Goal: Find specific page/section: Find specific page/section

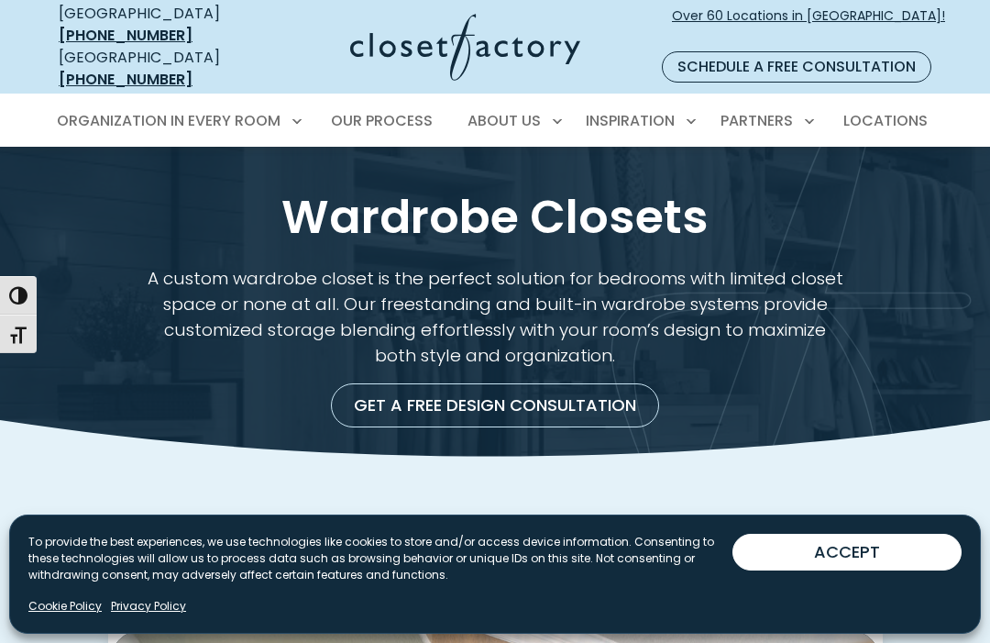
click at [677, 342] on p "A custom wardrobe closet is the perfect solution for bedrooms with limited clos…" at bounding box center [495, 317] width 702 height 103
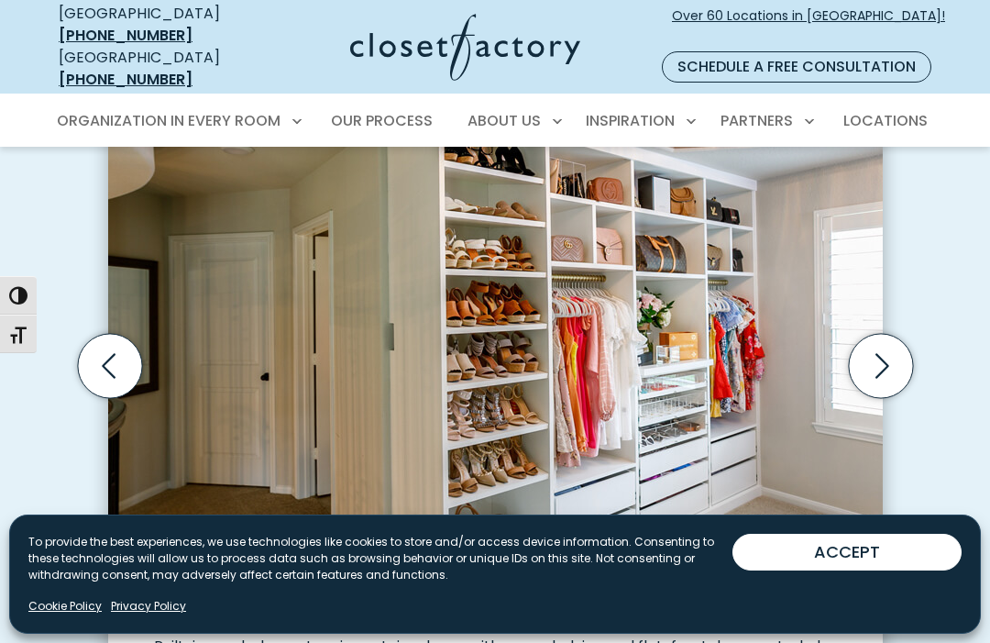
scroll to position [641, 0]
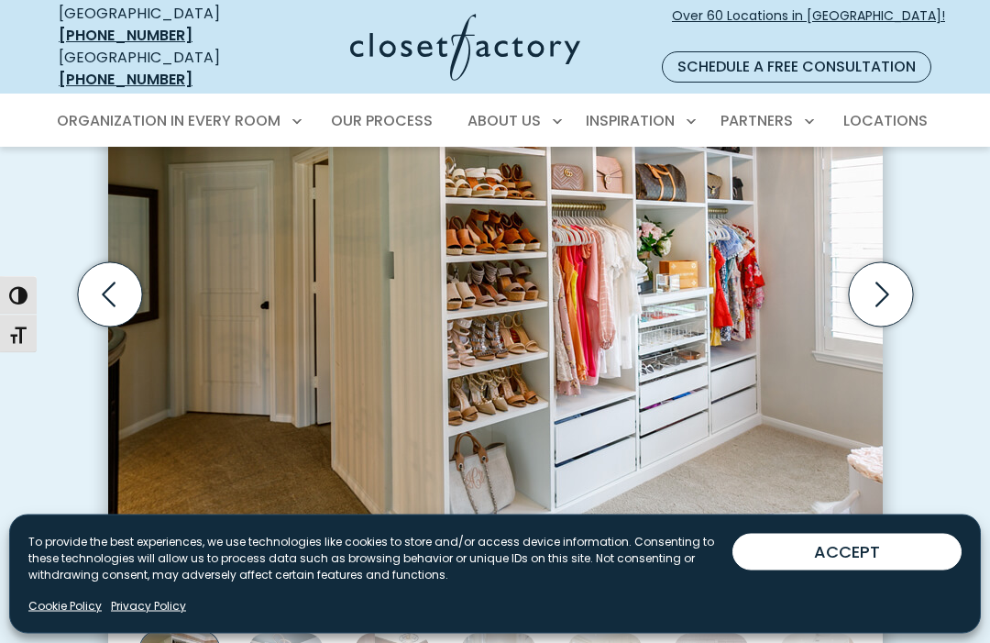
click at [888, 281] on icon "Next slide" at bounding box center [880, 295] width 64 height 64
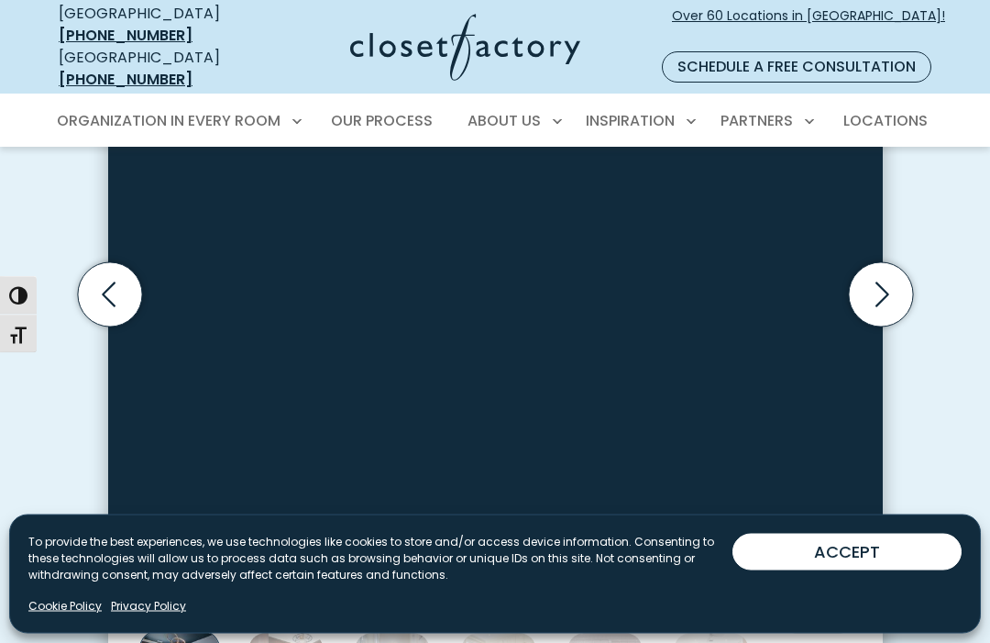
scroll to position [642, 0]
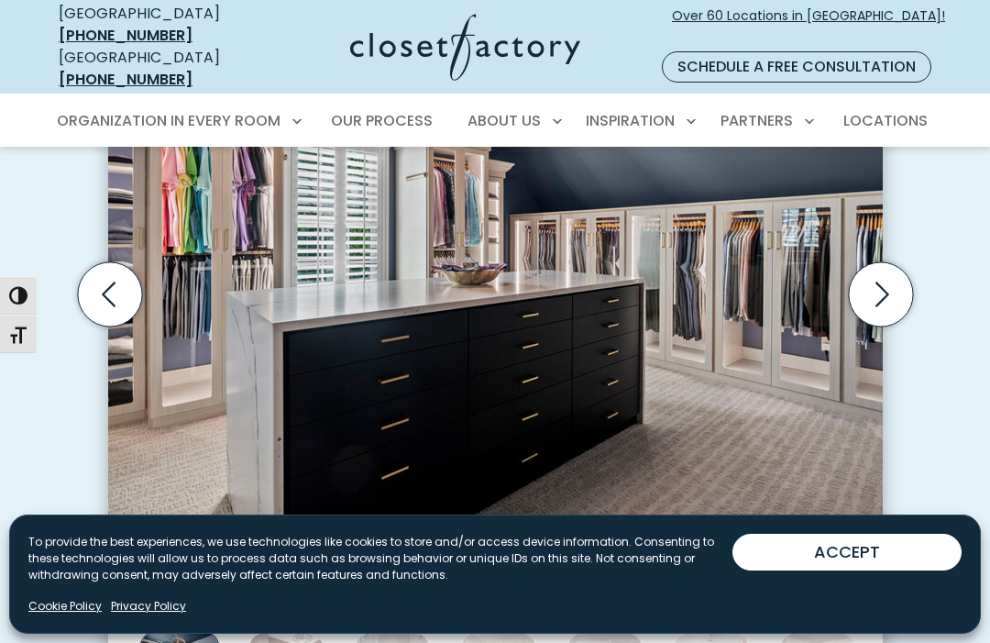
click at [897, 287] on icon "Next slide" at bounding box center [880, 294] width 64 height 64
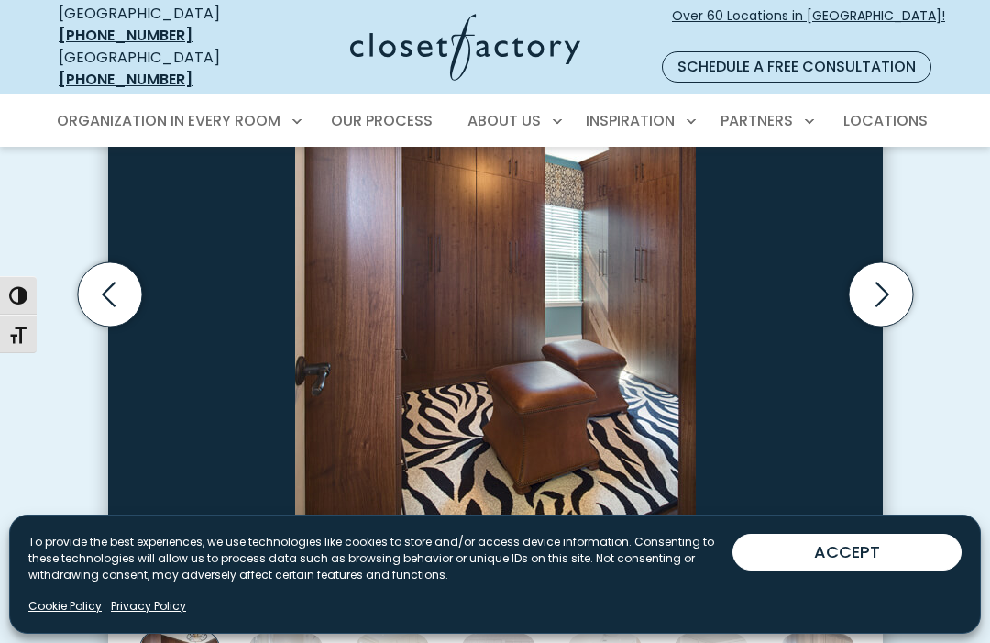
click at [887, 291] on icon "Next slide" at bounding box center [880, 294] width 64 height 64
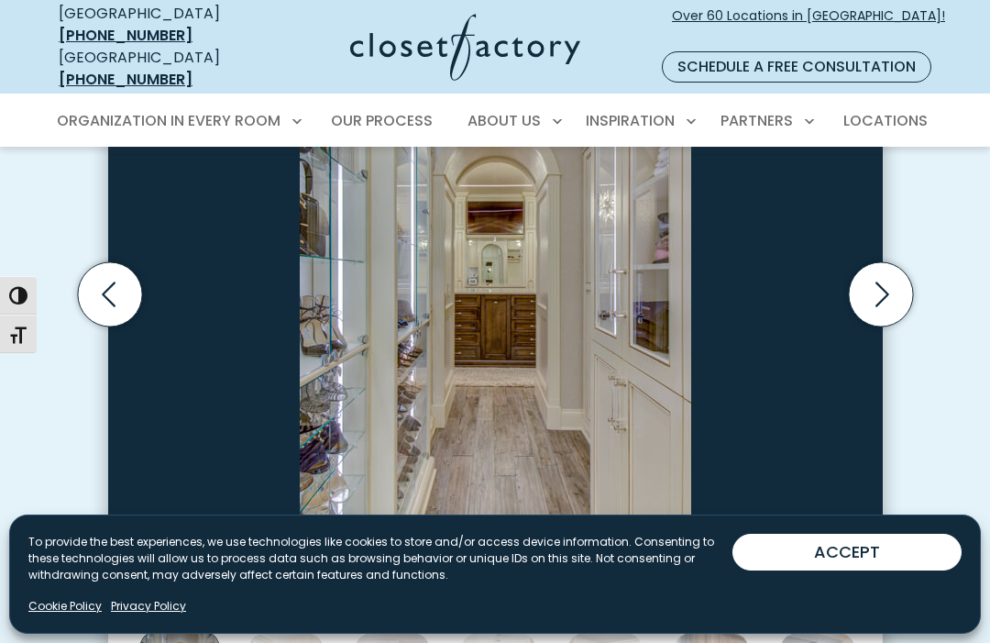
click at [890, 274] on icon "Next slide" at bounding box center [880, 294] width 64 height 64
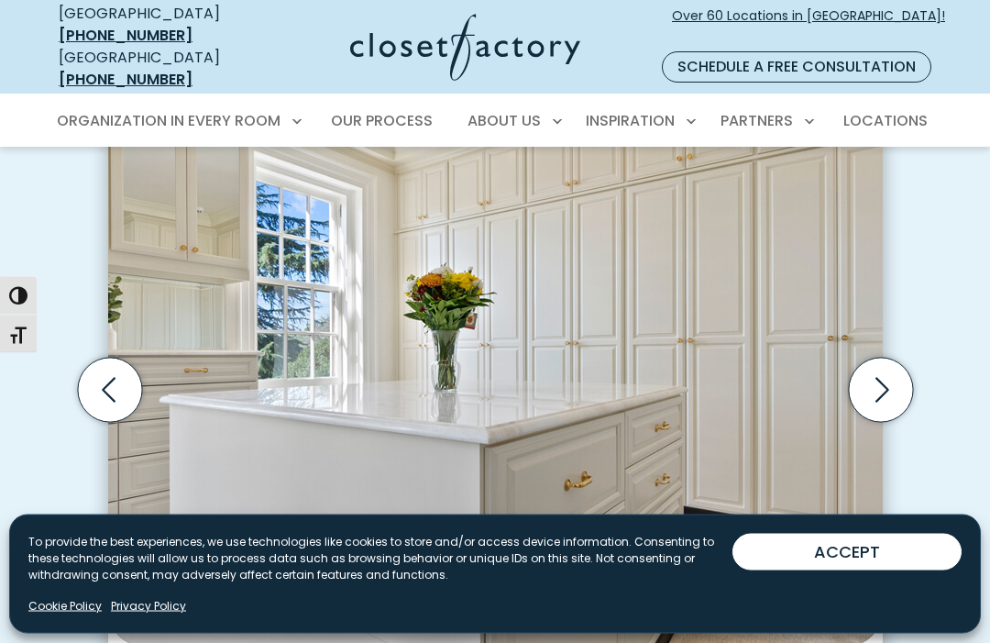
scroll to position [542, 0]
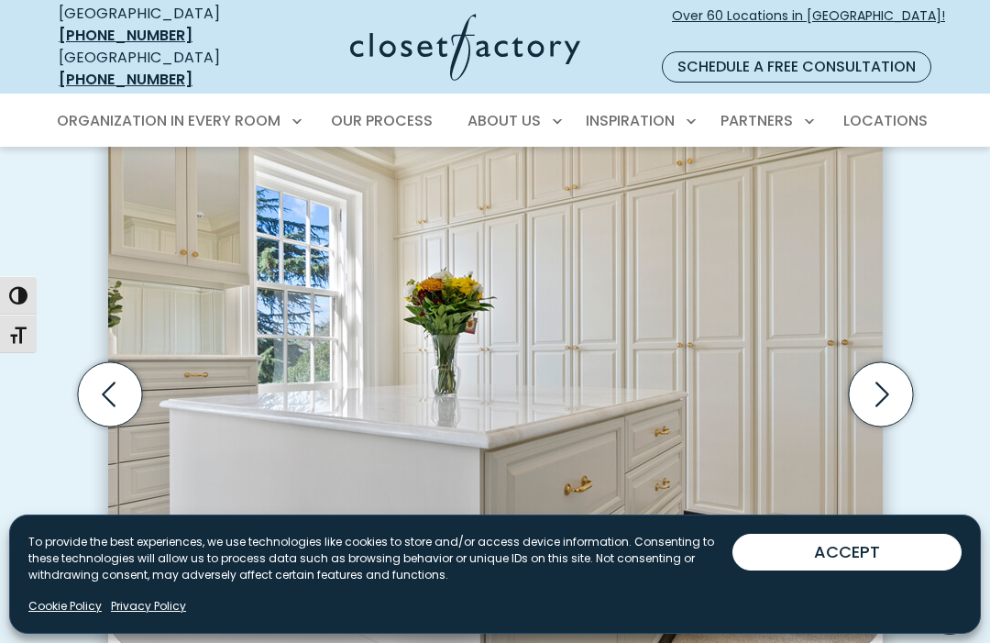
click at [883, 369] on icon "Next slide" at bounding box center [880, 394] width 64 height 64
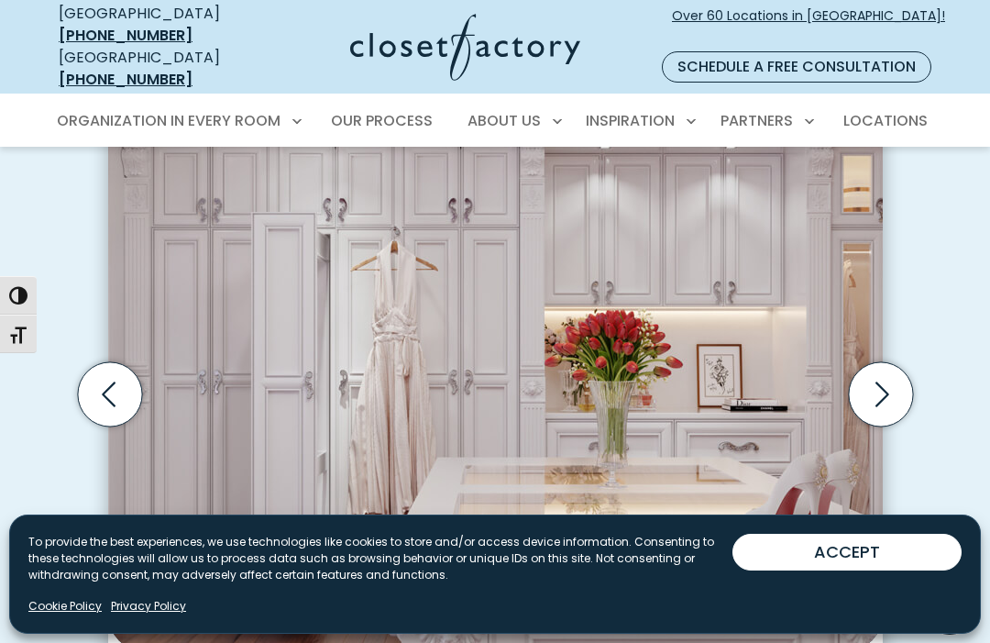
click at [880, 374] on icon "Next slide" at bounding box center [880, 394] width 64 height 64
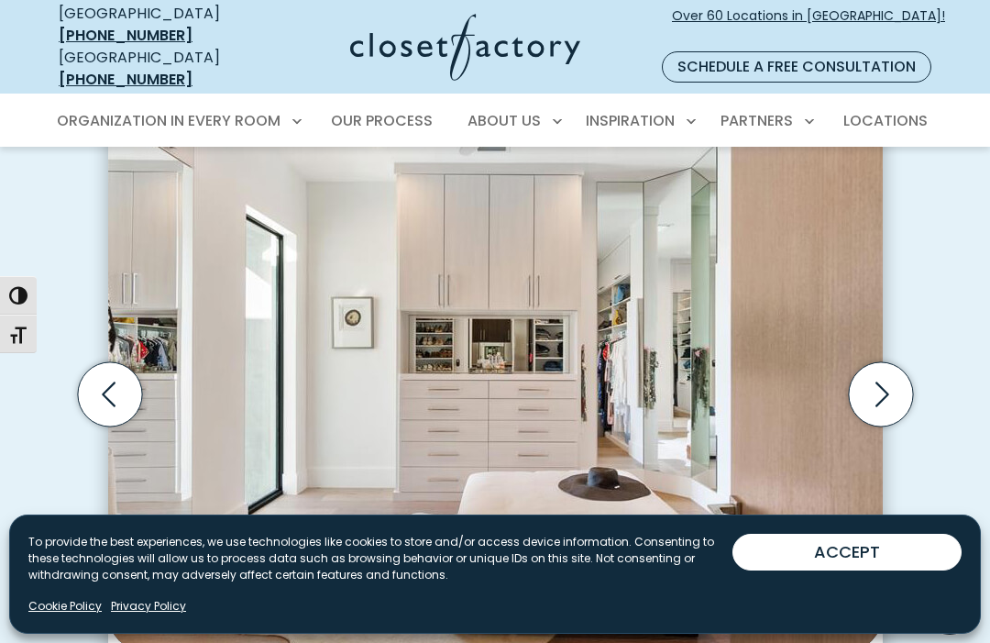
click at [886, 371] on icon "Next slide" at bounding box center [880, 394] width 64 height 64
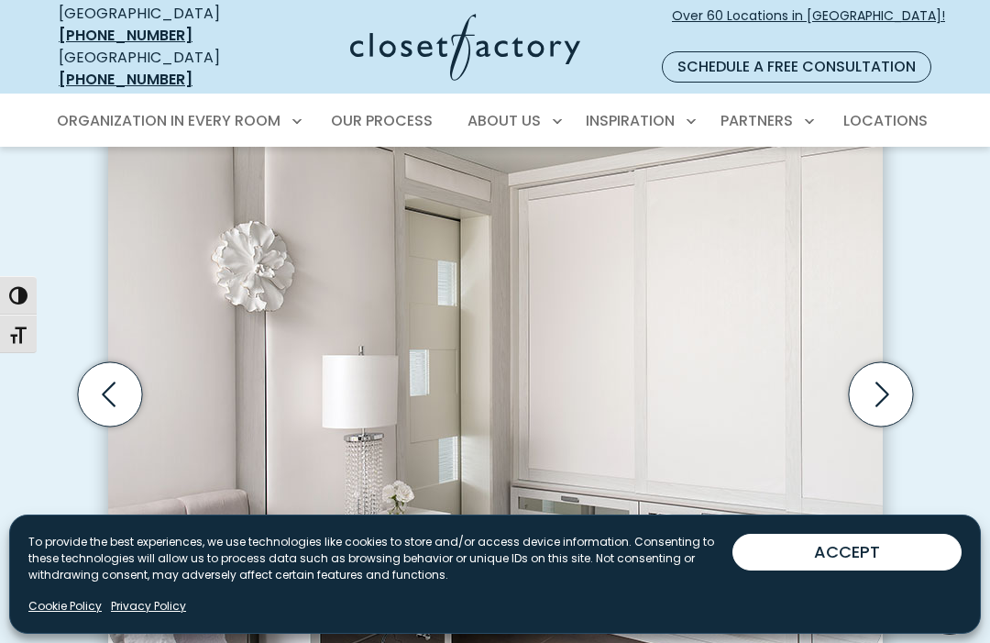
click at [884, 371] on icon "Next slide" at bounding box center [880, 394] width 64 height 64
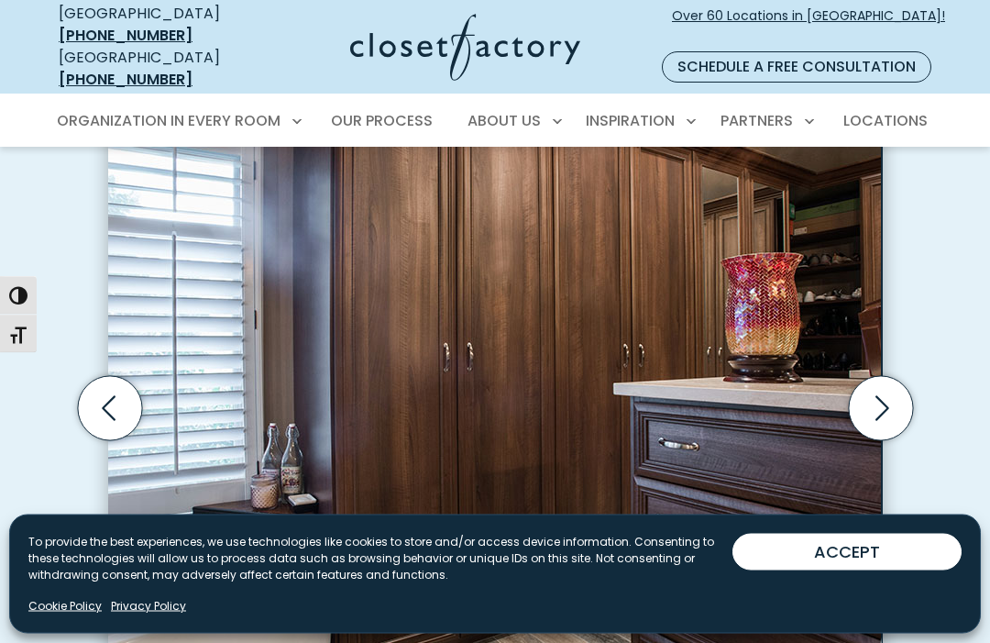
scroll to position [532, 0]
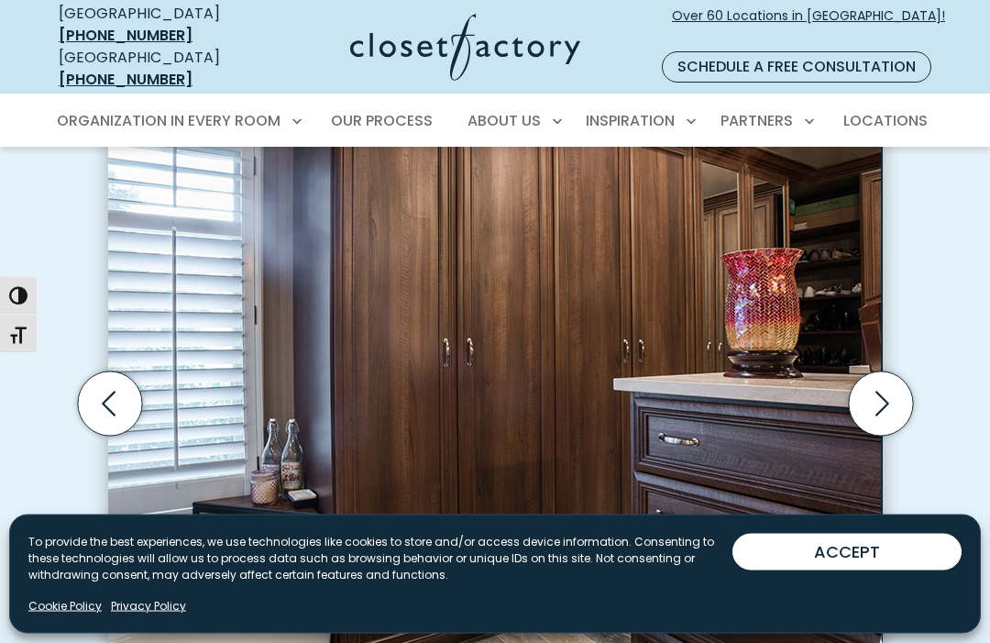
click at [884, 391] on icon "Next slide" at bounding box center [882, 403] width 14 height 25
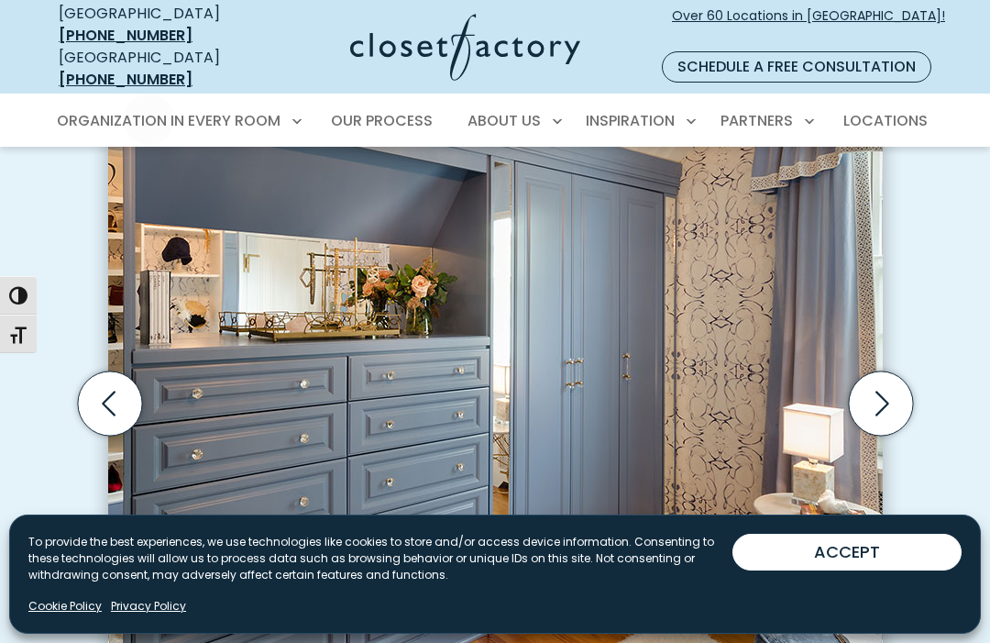
click at [890, 110] on span "Locations" at bounding box center [885, 120] width 84 height 21
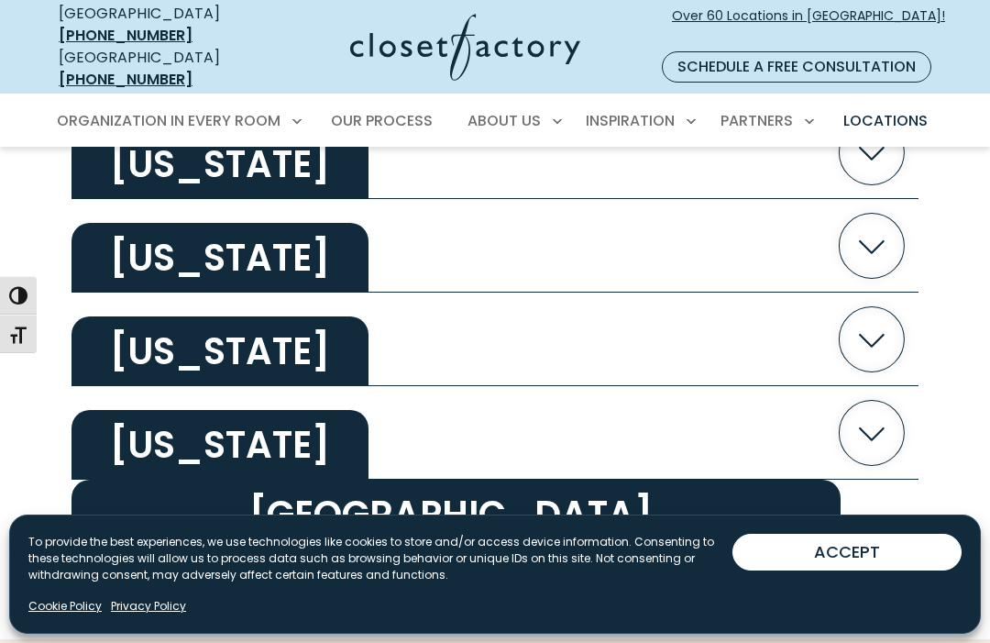
scroll to position [3629, 0]
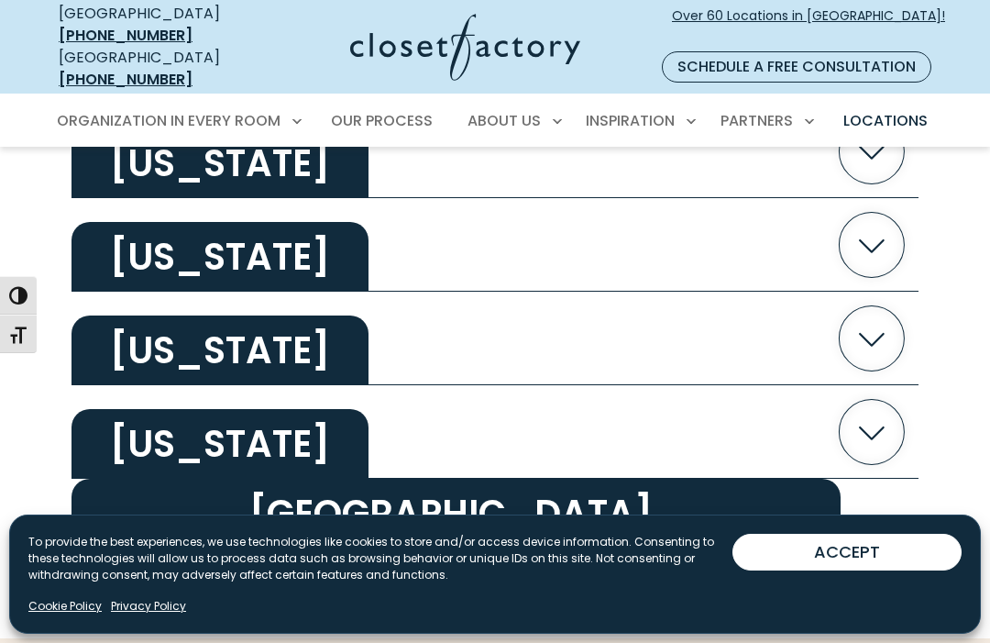
click at [873, 423] on icon "button" at bounding box center [872, 431] width 65 height 65
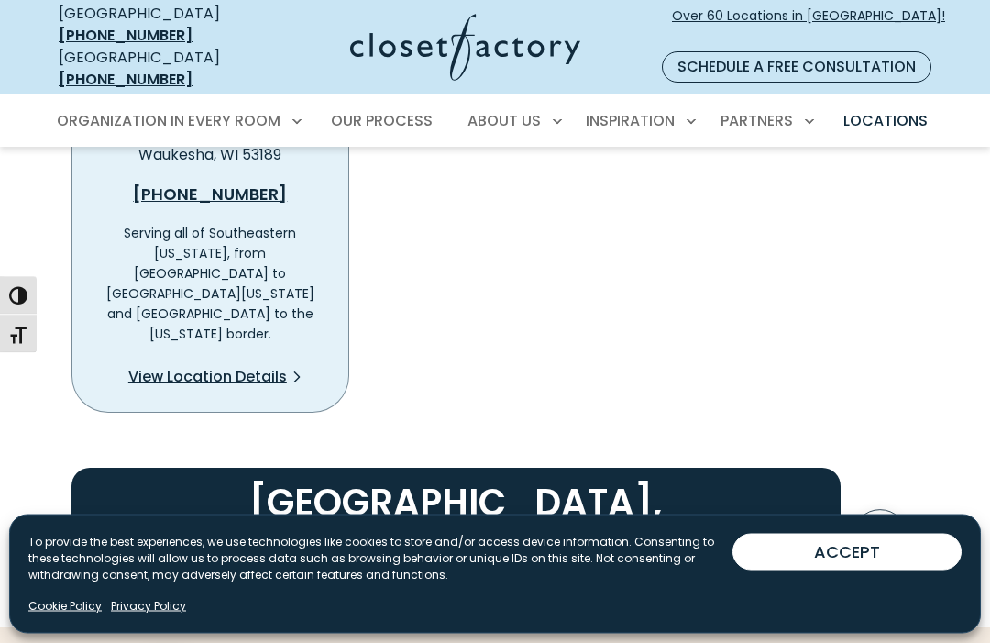
scroll to position [4078, 0]
click at [146, 366] on span "View Location Details" at bounding box center [207, 377] width 159 height 22
